Goal: Task Accomplishment & Management: Complete application form

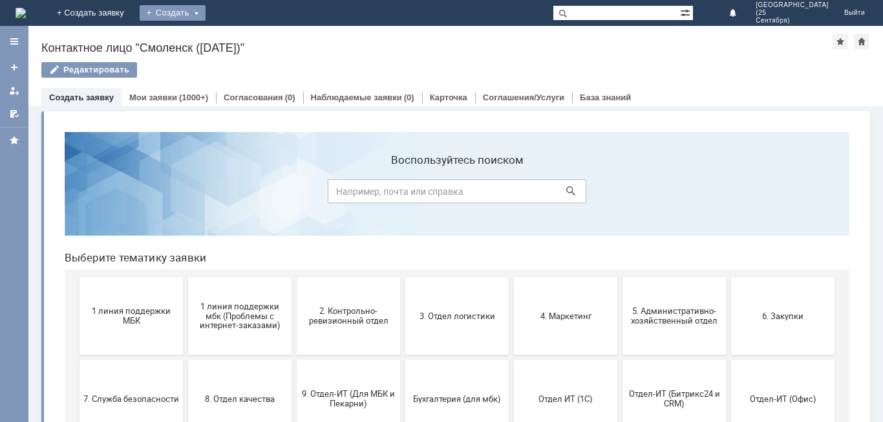
click at [206, 13] on div "Создать" at bounding box center [173, 13] width 66 height 16
click at [241, 43] on link "Заявка" at bounding box center [191, 39] width 98 height 16
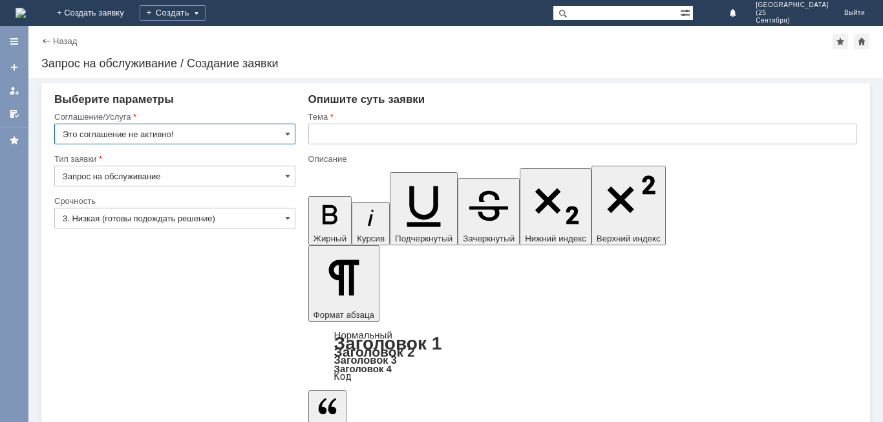
click at [290, 133] on input "Это соглашение не активно!" at bounding box center [174, 134] width 241 height 21
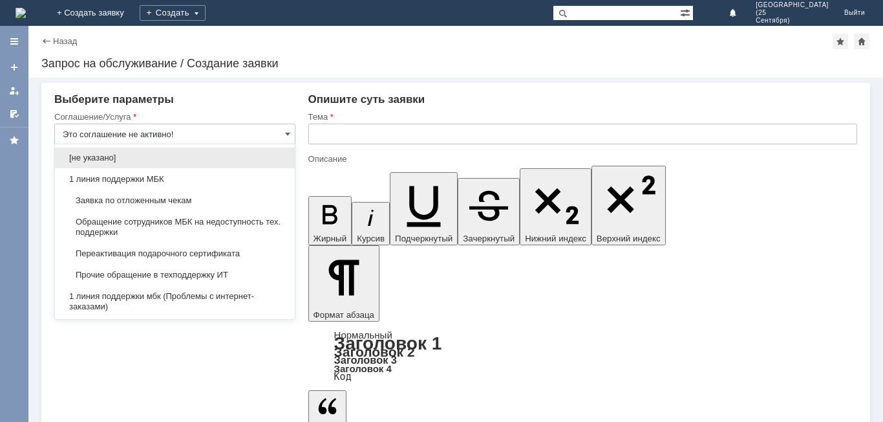
click at [261, 204] on span "Заявка по отложенным чекам" at bounding box center [175, 200] width 224 height 10
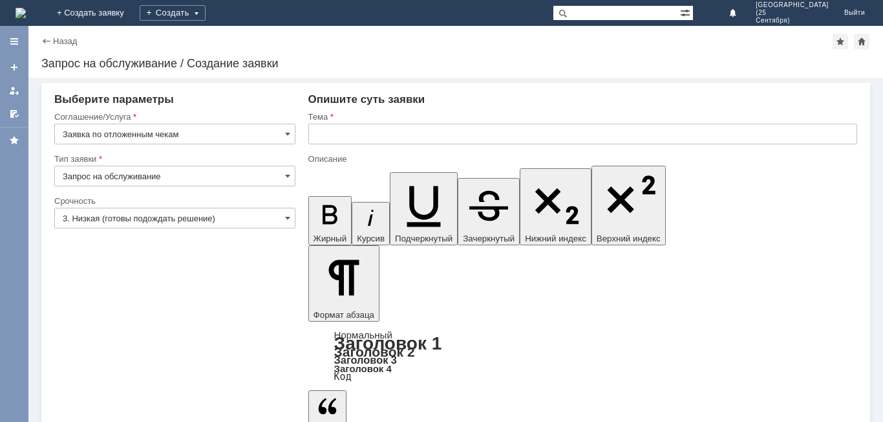
type input "Заявка по отложенным чекам"
click at [334, 137] on input "text" at bounding box center [582, 134] width 549 height 21
click at [287, 213] on span at bounding box center [287, 218] width 5 height 10
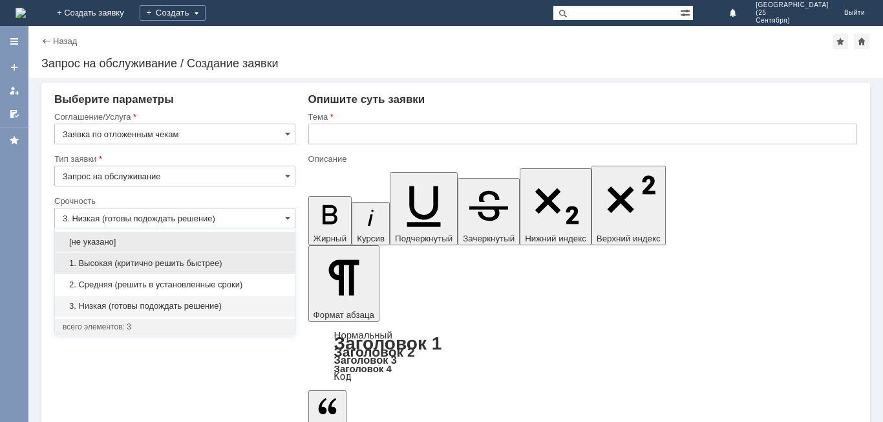
click at [231, 263] on span "1. Высокая (критично решить быстрее)" at bounding box center [175, 263] width 224 height 10
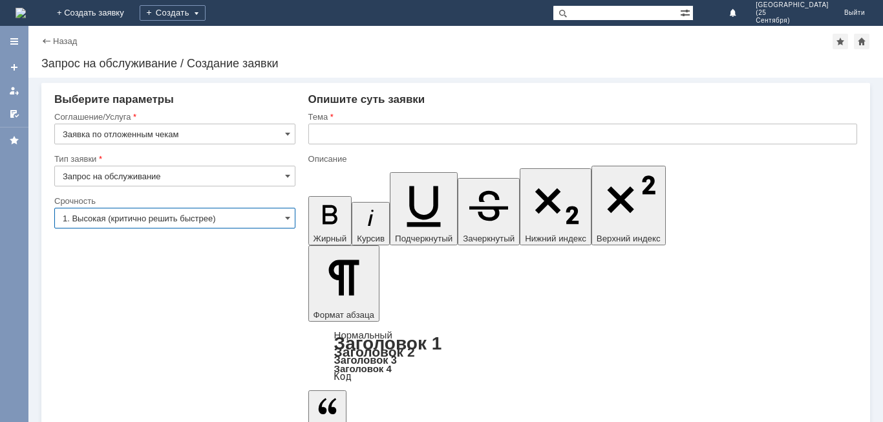
type input "1. Высокая (критично решить быстрее)"
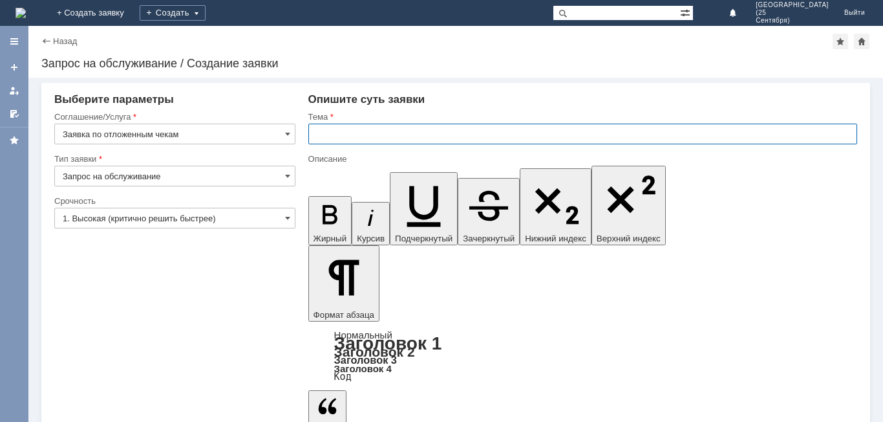
click at [351, 135] on input "text" at bounding box center [582, 134] width 549 height 21
type input "Отложенные чеки"
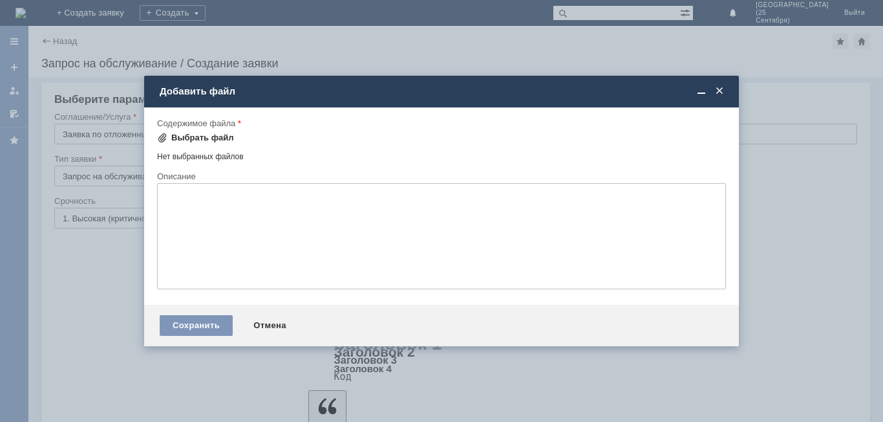
click at [217, 138] on div "Выбрать файл" at bounding box center [202, 138] width 63 height 10
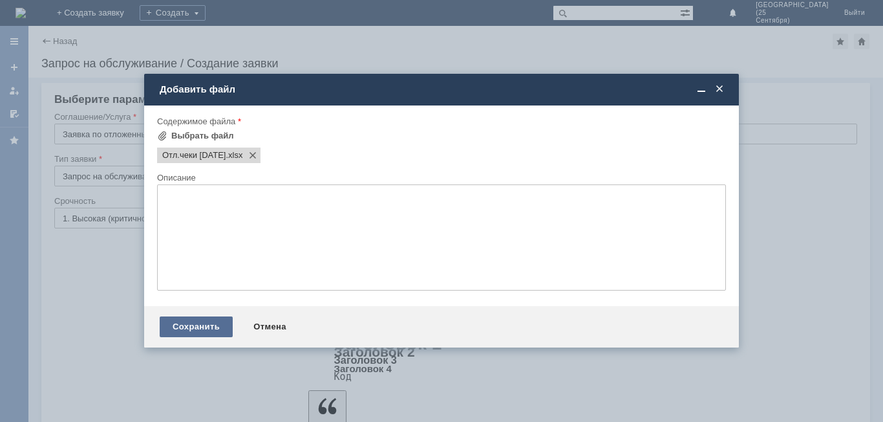
click at [178, 324] on div "Сохранить" at bounding box center [196, 326] width 73 height 21
